Goal: Check status: Check status

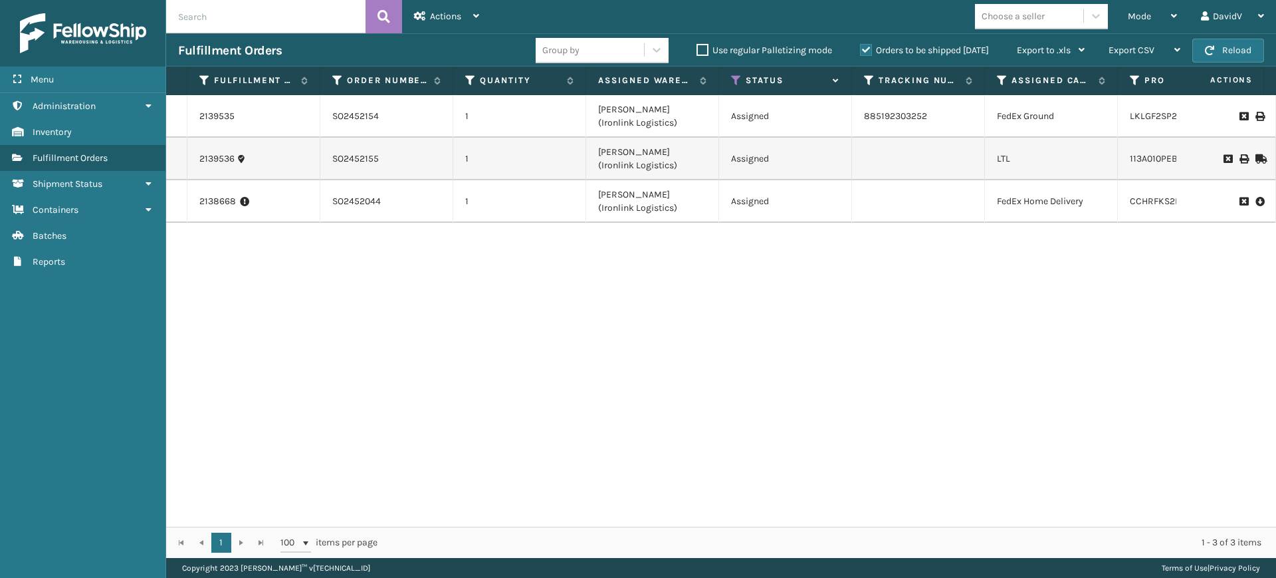
click at [326, 21] on input "text" at bounding box center [265, 16] width 199 height 33
click at [372, 15] on button at bounding box center [384, 16] width 37 height 33
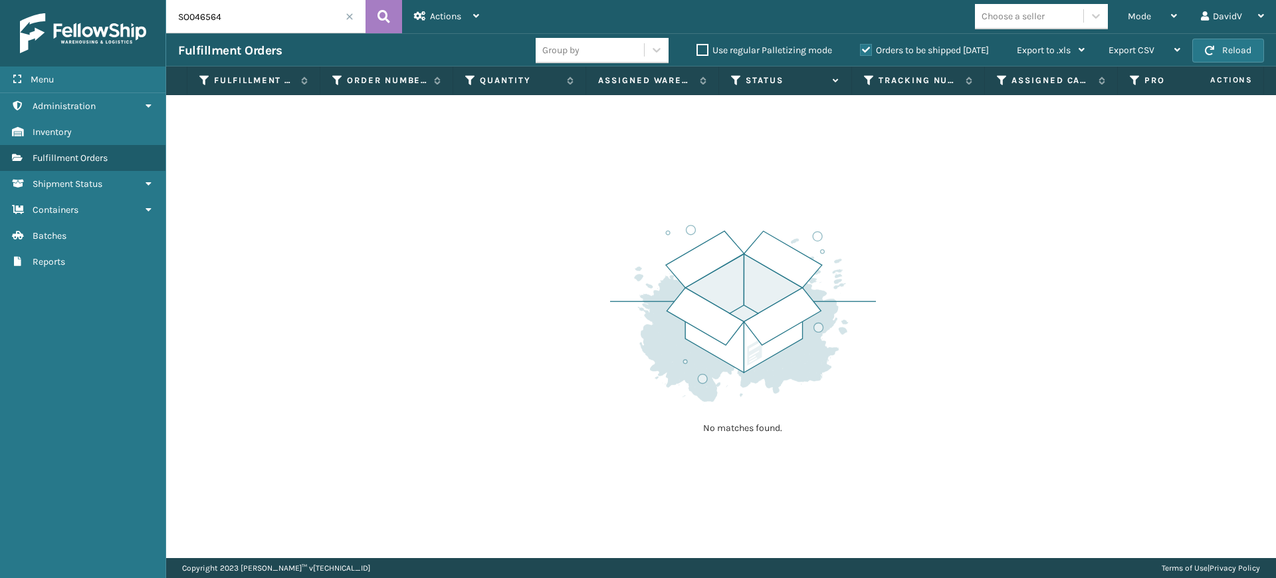
click at [863, 51] on label "Orders to be shipped [DATE]" at bounding box center [924, 50] width 129 height 11
click at [861, 51] on input "Orders to be shipped [DATE]" at bounding box center [860, 47] width 1 height 9
click at [195, 12] on input "SO046564" at bounding box center [265, 16] width 199 height 33
click at [200, 16] on input "SO046564" at bounding box center [265, 16] width 199 height 33
click at [233, 12] on input "SO046564" at bounding box center [265, 16] width 199 height 33
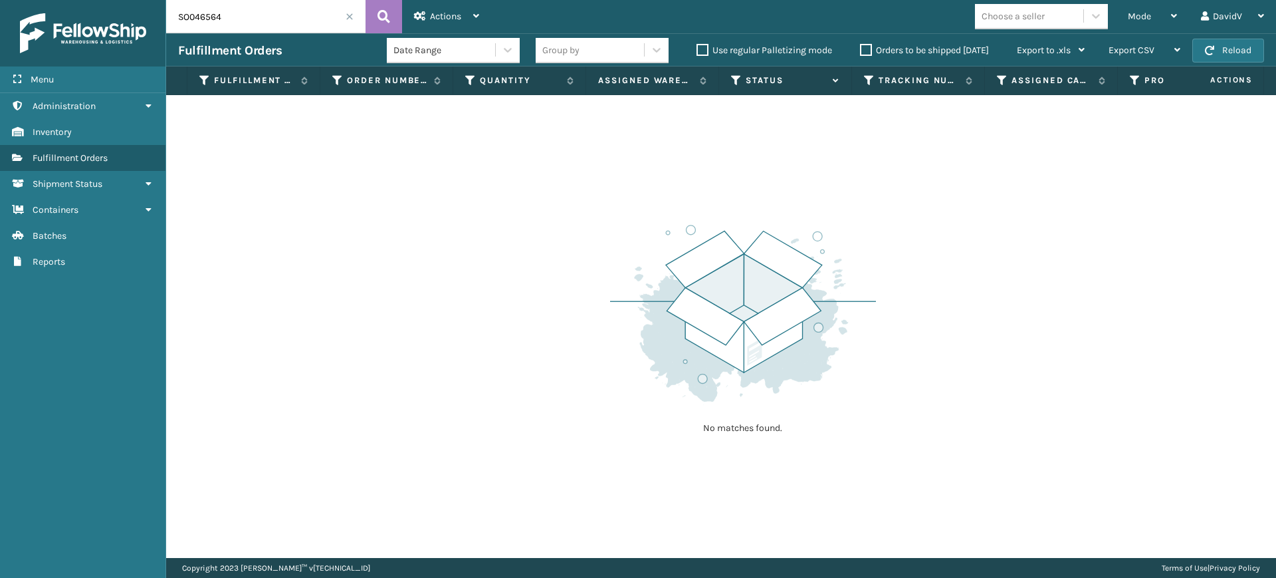
click at [864, 53] on label "Orders to be shipped [DATE]" at bounding box center [924, 50] width 129 height 11
click at [861, 51] on input "Orders to be shipped [DATE]" at bounding box center [860, 47] width 1 height 9
drag, startPoint x: 285, startPoint y: 17, endPoint x: 156, endPoint y: 19, distance: 129.6
click at [156, 0] on div "Menu Administration Inventory Fulfillment Orders Shipment Status Containers Bat…" at bounding box center [638, 0] width 1276 height 0
type input "046564"
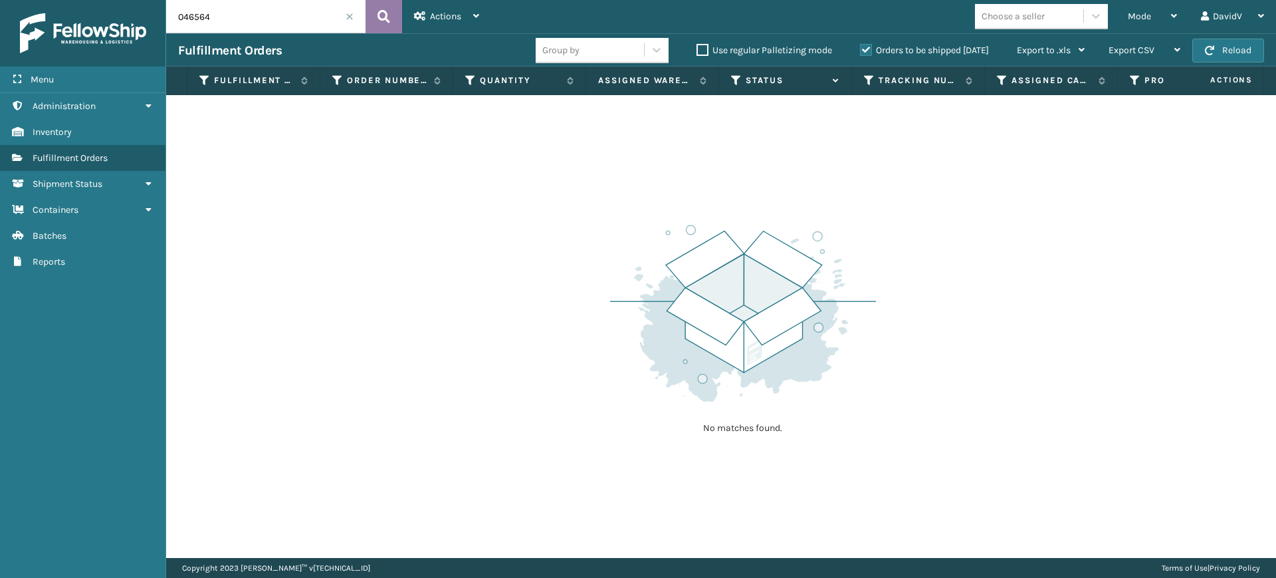
click at [390, 18] on button at bounding box center [384, 16] width 37 height 33
click at [865, 50] on label "Orders to be shipped [DATE]" at bounding box center [924, 50] width 129 height 11
click at [861, 50] on input "Orders to be shipped [DATE]" at bounding box center [860, 47] width 1 height 9
click at [349, 13] on span at bounding box center [350, 17] width 8 height 8
